Goal: Information Seeking & Learning: Learn about a topic

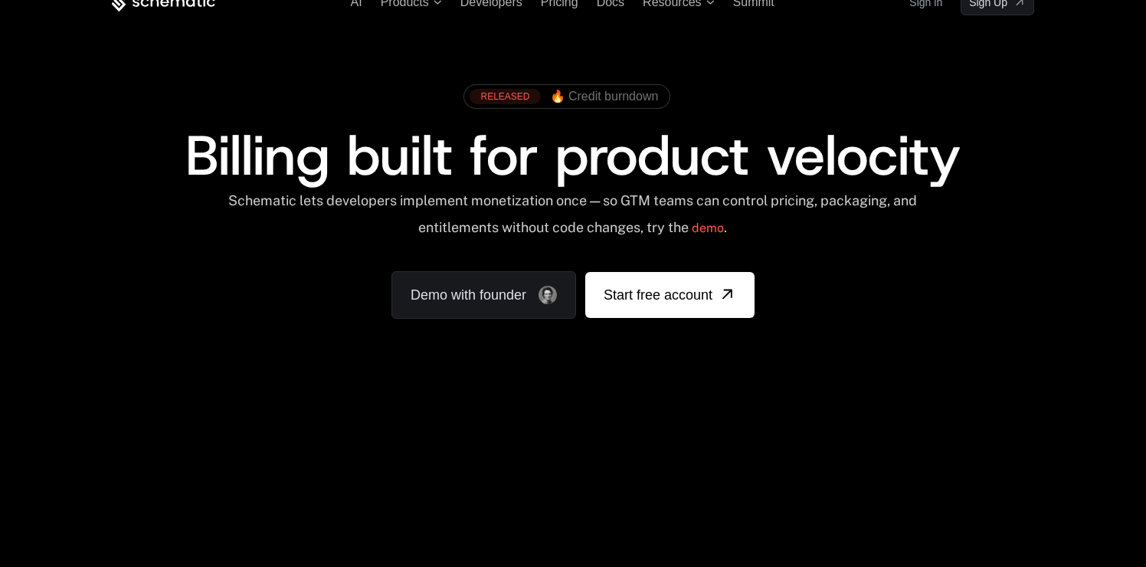
scroll to position [25, 0]
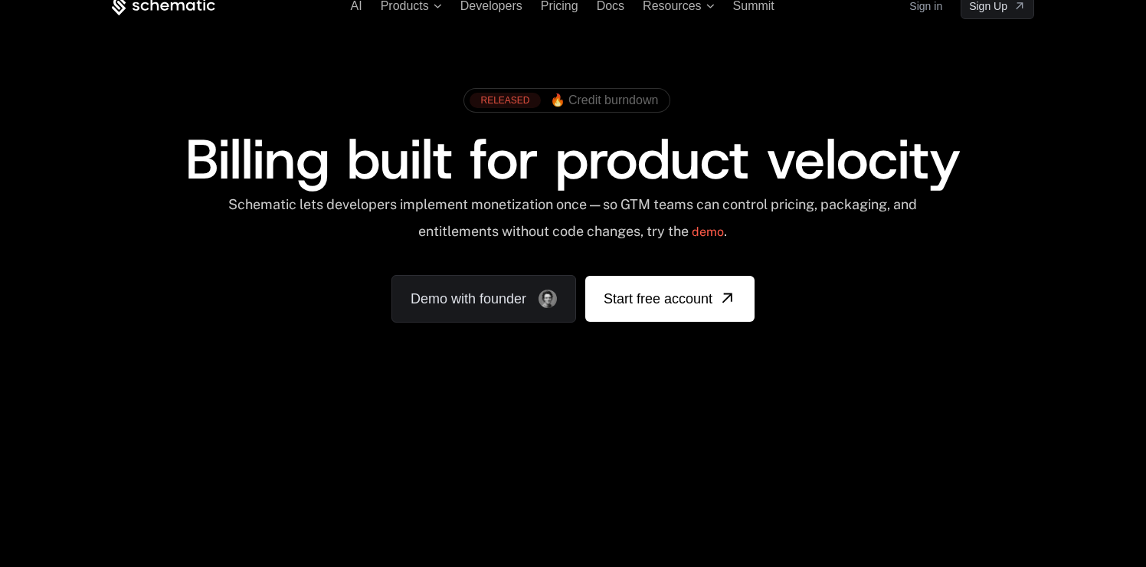
click at [613, 106] on span "🔥 Credit burndown" at bounding box center [604, 100] width 109 height 14
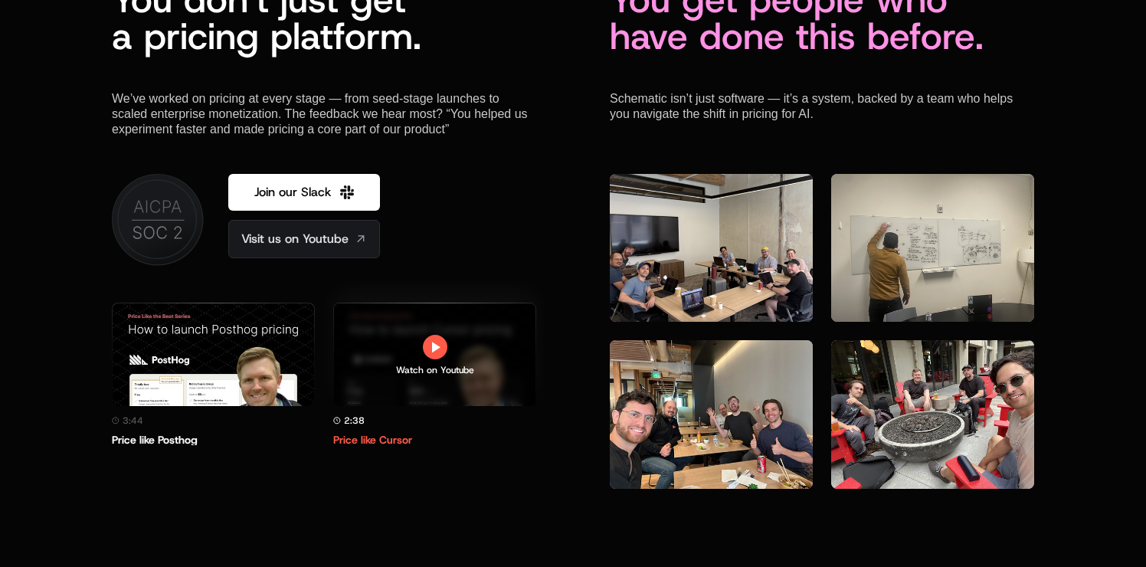
scroll to position [4376, 0]
click at [372, 392] on div "Watch on Youtube" at bounding box center [434, 354] width 201 height 151
